Goal: Task Accomplishment & Management: Complete application form

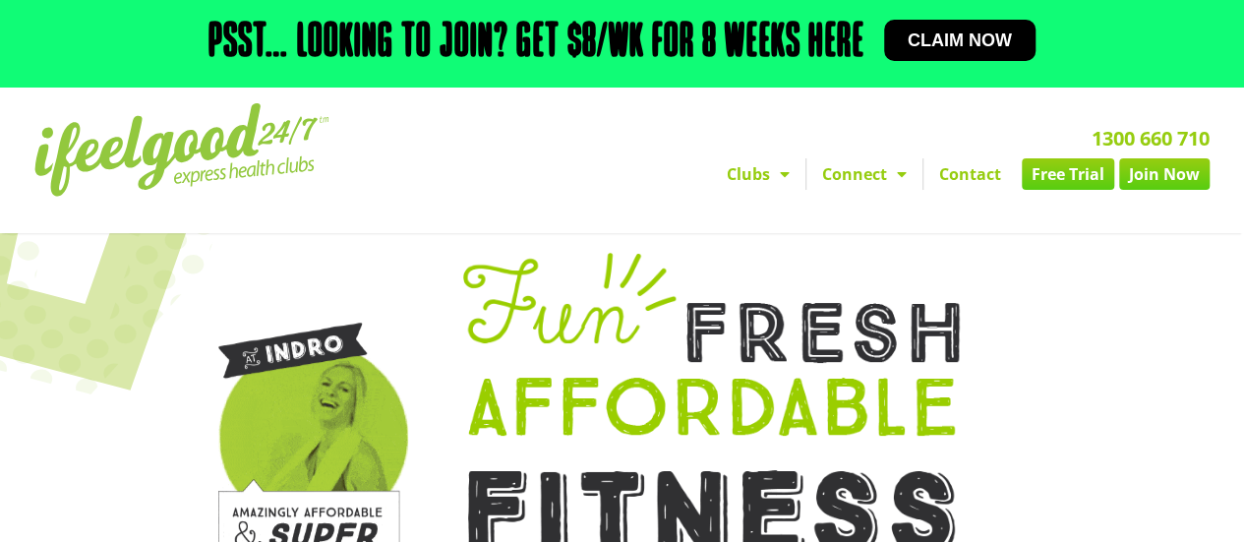
drag, startPoint x: 0, startPoint y: 0, endPoint x: 1080, endPoint y: 174, distance: 1093.9
click at [1080, 174] on link "Free Trial" at bounding box center [1068, 173] width 92 height 31
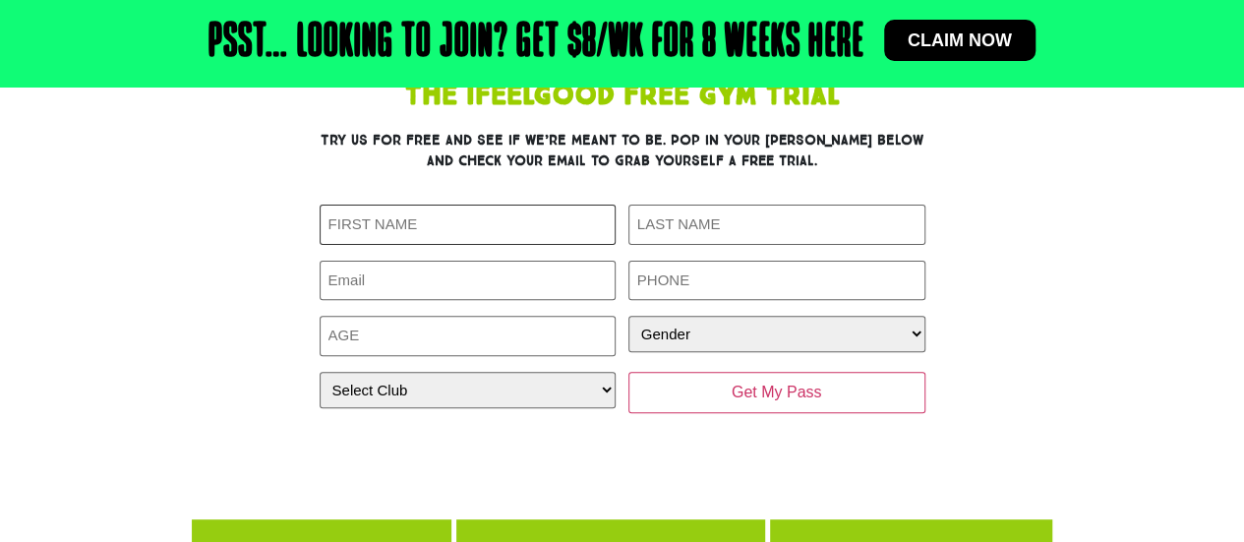
click at [480, 235] on input "First Name (Required)" at bounding box center [468, 225] width 297 height 40
type input "Luke"
type input "Jones"
type input "lukekbjones@gmail.com"
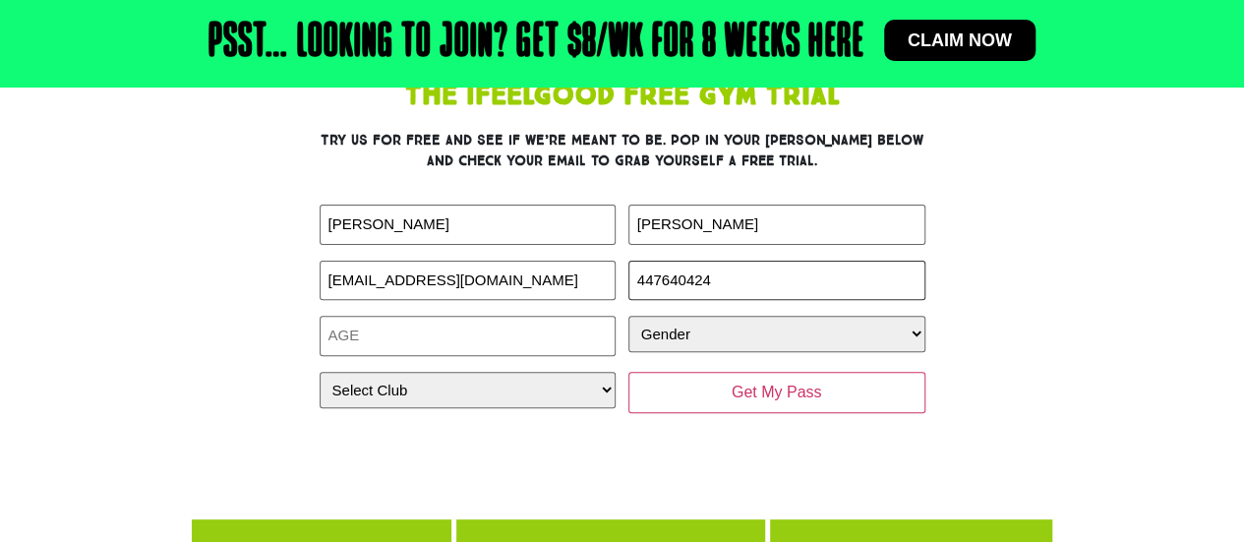
click at [644, 284] on input "447640424" at bounding box center [776, 281] width 297 height 40
click at [635, 281] on input "447640424" at bounding box center [776, 281] width 297 height 40
type input "0447640424"
click at [573, 347] on input "Age (Required)" at bounding box center [468, 336] width 297 height 40
type input "24"
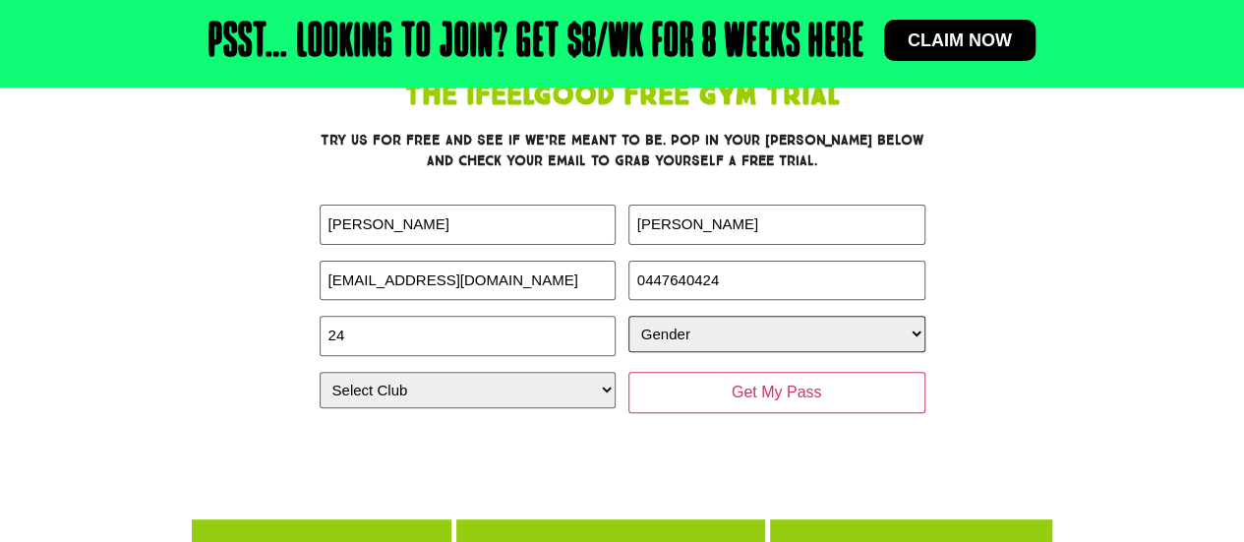
click at [739, 331] on select "Gender Male Female" at bounding box center [776, 334] width 297 height 36
select select "Male"
click at [628, 316] on select "Gender Male Female" at bounding box center [776, 334] width 297 height 36
click at [574, 381] on select "Select Club Alexandra Hills Calamvale Coopers Plains Middle Park Oxenford Oxley…" at bounding box center [468, 390] width 297 height 36
select select "Coopers Plains"
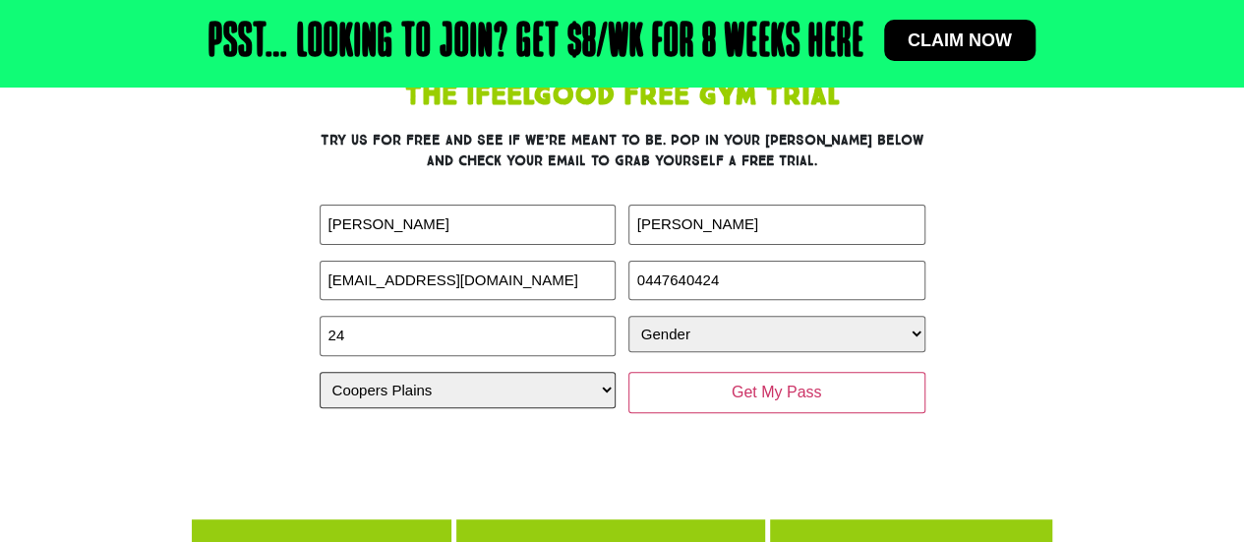
click at [320, 372] on select "Select Club Alexandra Hills Calamvale Coopers Plains Middle Park Oxenford Oxley…" at bounding box center [468, 390] width 297 height 36
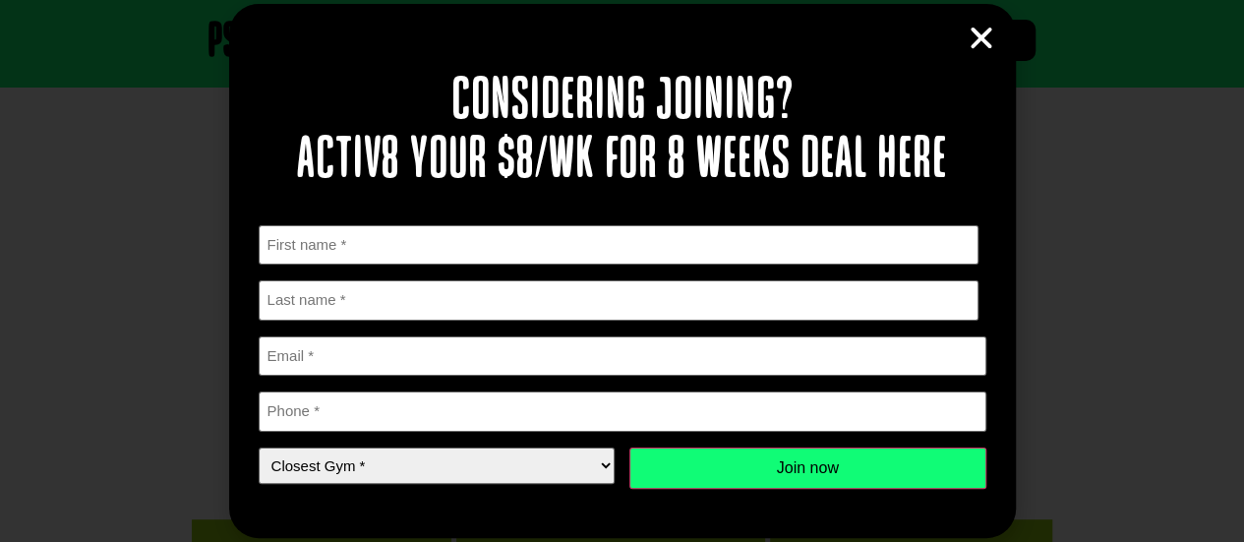
click at [976, 43] on icon "Close" at bounding box center [982, 39] width 30 height 30
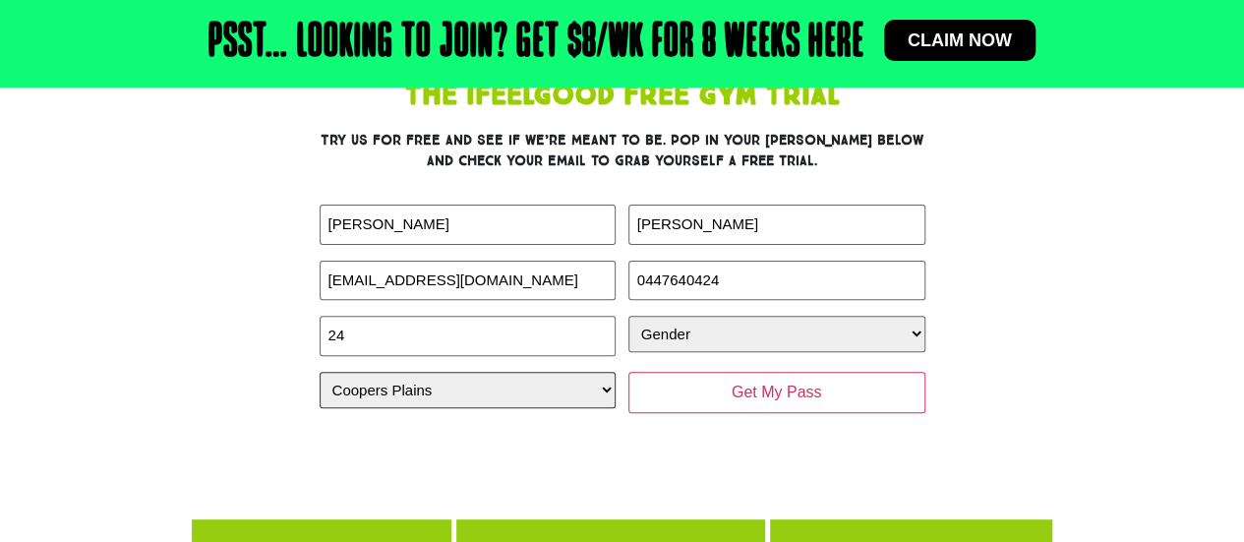
click at [533, 391] on select "Select Club Alexandra Hills Calamvale Coopers Plains Middle Park Oxenford Oxley…" at bounding box center [468, 390] width 297 height 36
click at [320, 372] on select "Select Club Alexandra Hills Calamvale Coopers Plains Middle Park Oxenford Oxley…" at bounding box center [468, 390] width 297 height 36
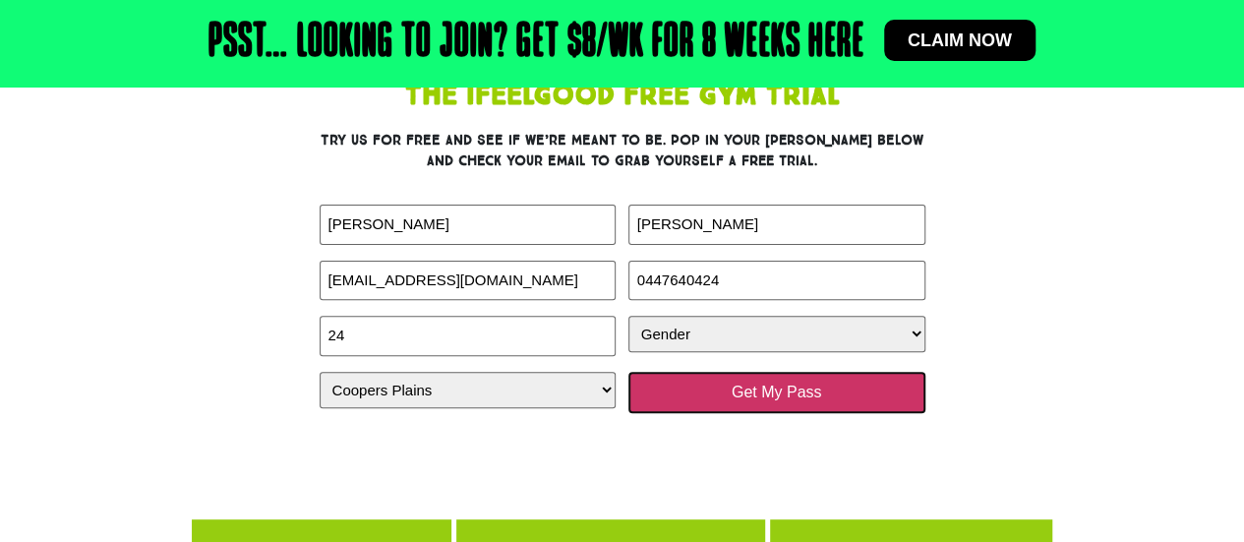
click at [709, 381] on input "Get My Pass" at bounding box center [776, 392] width 297 height 41
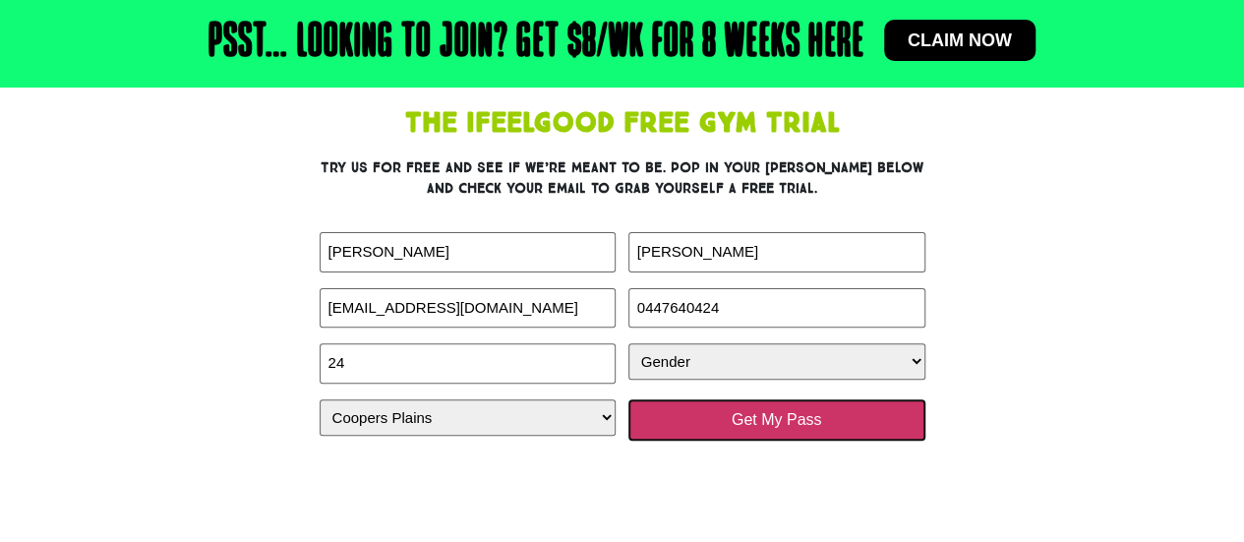
scroll to position [156, 0]
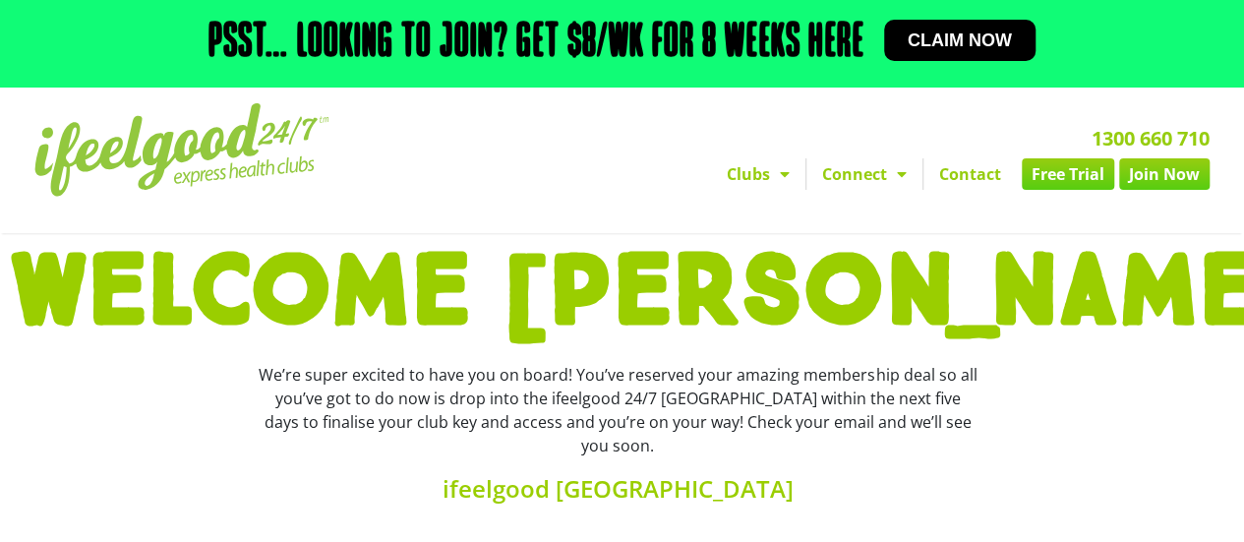
click at [963, 33] on span "Claim now" at bounding box center [960, 40] width 104 height 18
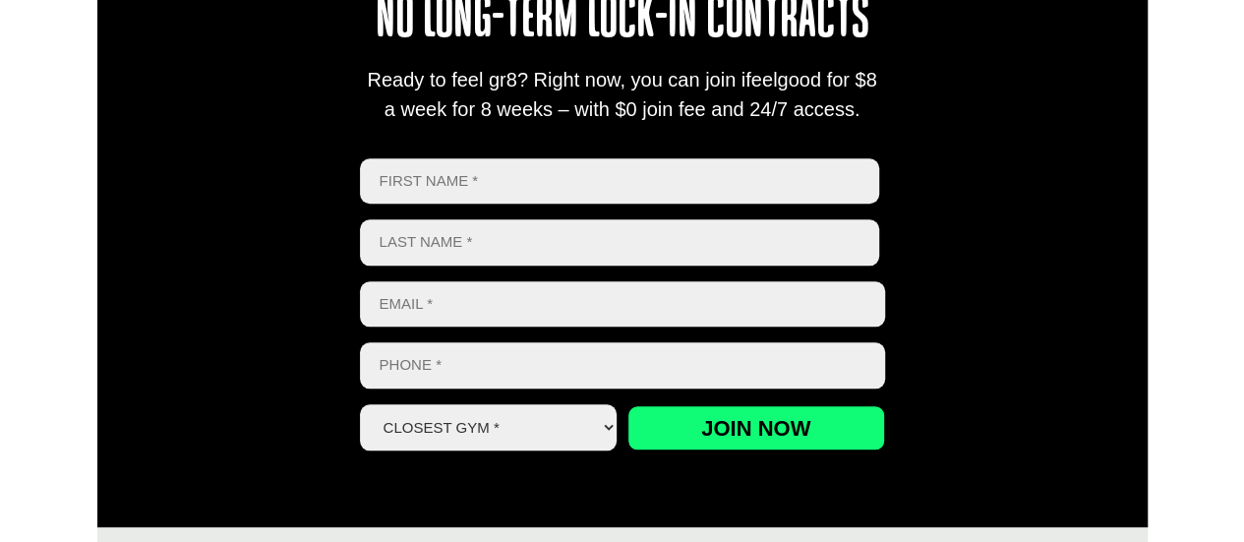
scroll to position [889, 0]
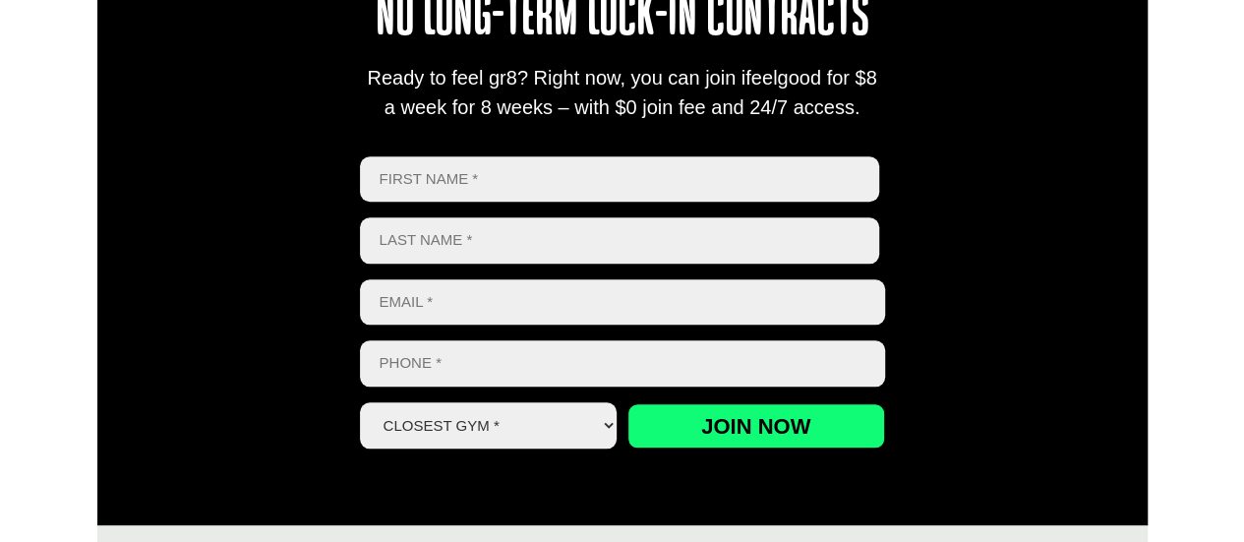
click at [547, 179] on input "First" at bounding box center [620, 179] width 520 height 46
type input "Luke"
type input "Jones"
type input "lukekbjones@gmail.com"
click at [381, 364] on input "447640424" at bounding box center [622, 363] width 525 height 46
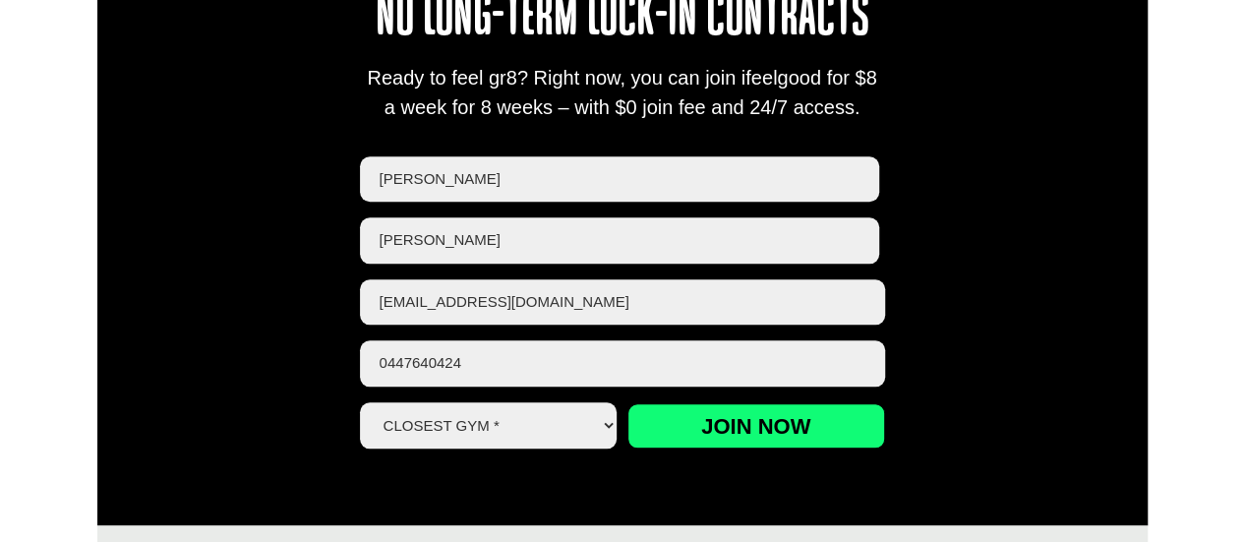
type input "0447640424"
click at [443, 414] on select "Closest Gym * Alexandra Hills Calamvale Coopers Plains Middle Park Oxley Park R…" at bounding box center [489, 425] width 258 height 46
select select "Coopers Plains"
click at [360, 402] on select "Closest Gym * Alexandra Hills Calamvale Coopers Plains Middle Park Oxley Park R…" at bounding box center [489, 425] width 258 height 46
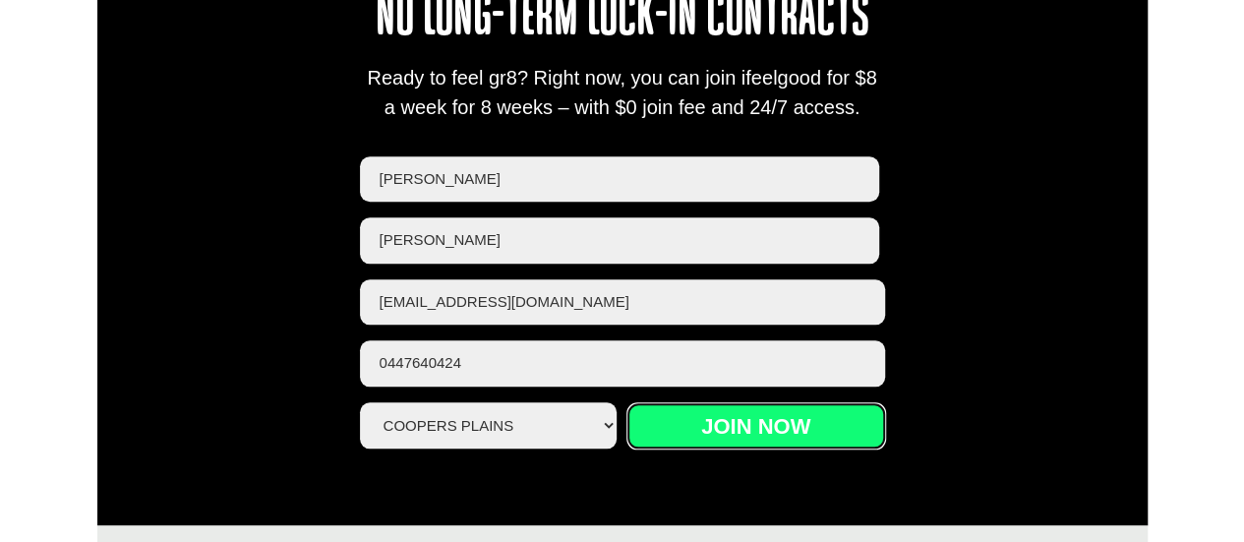
click at [716, 432] on input "Join now" at bounding box center [757, 425] width 258 height 45
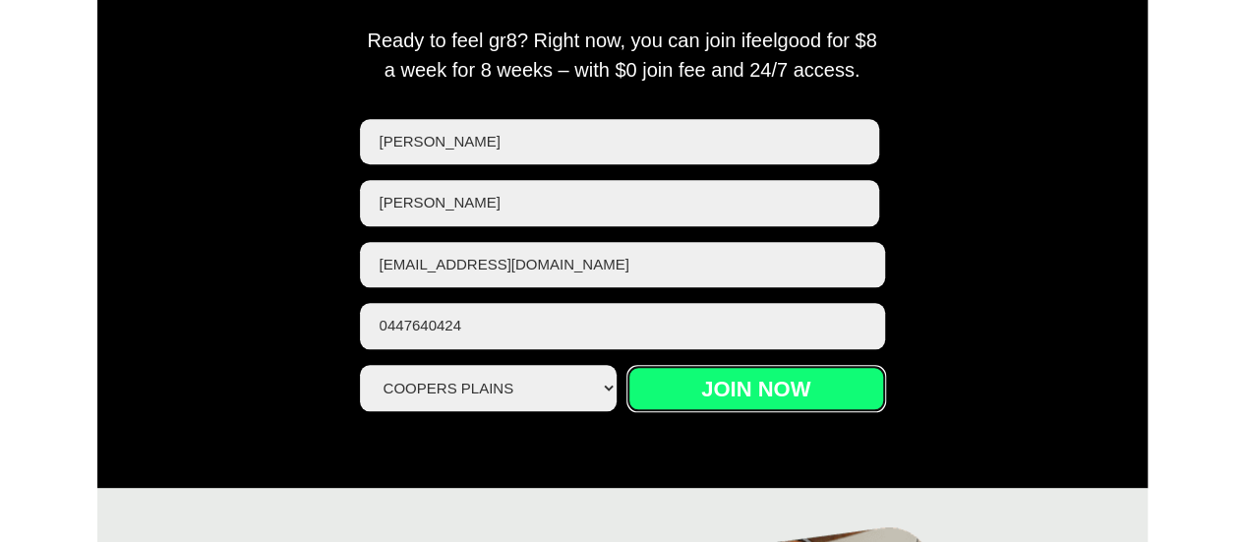
scroll to position [926, 0]
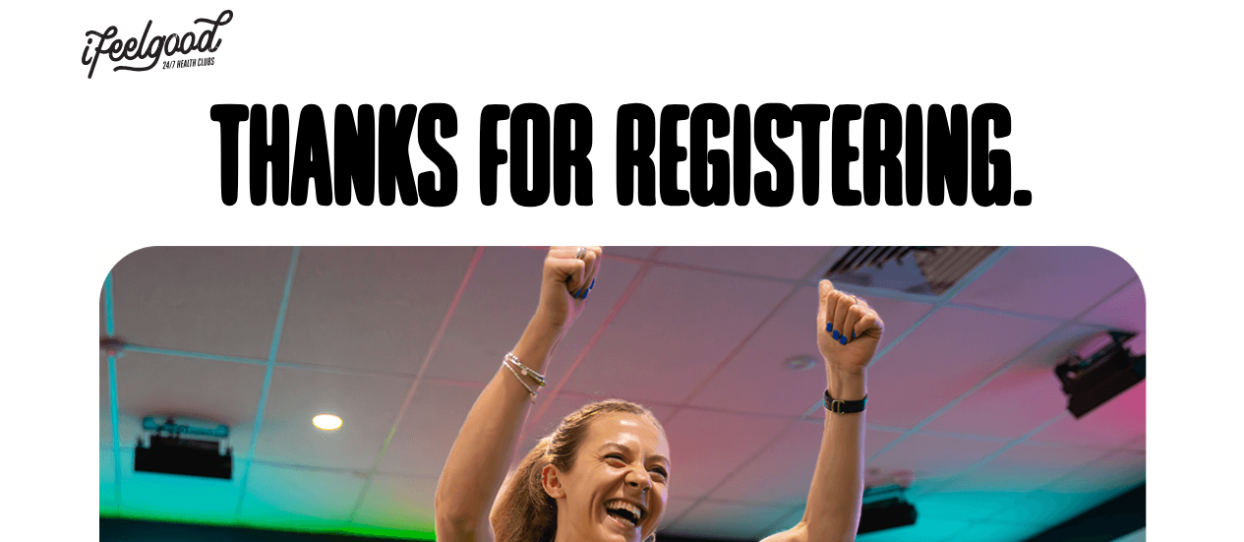
click at [157, 54] on img at bounding box center [157, 44] width 151 height 69
